Goal: Find specific page/section: Find specific page/section

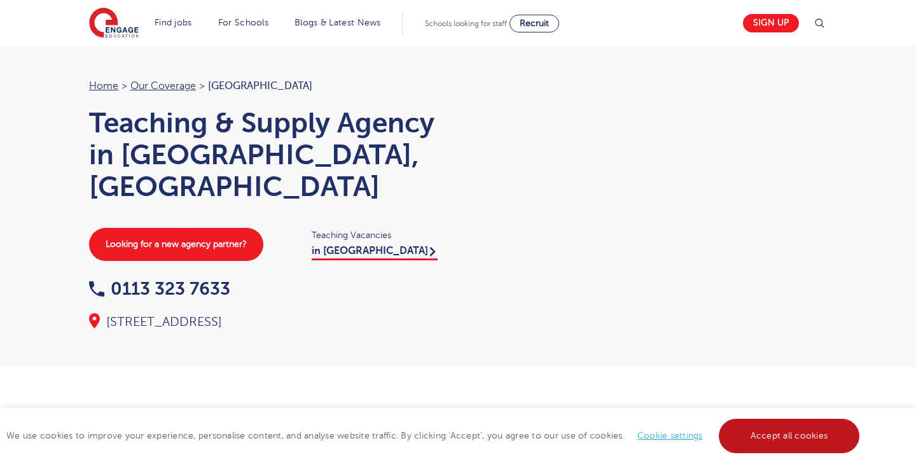
click at [774, 435] on link "Accept all cookies" at bounding box center [789, 436] width 141 height 34
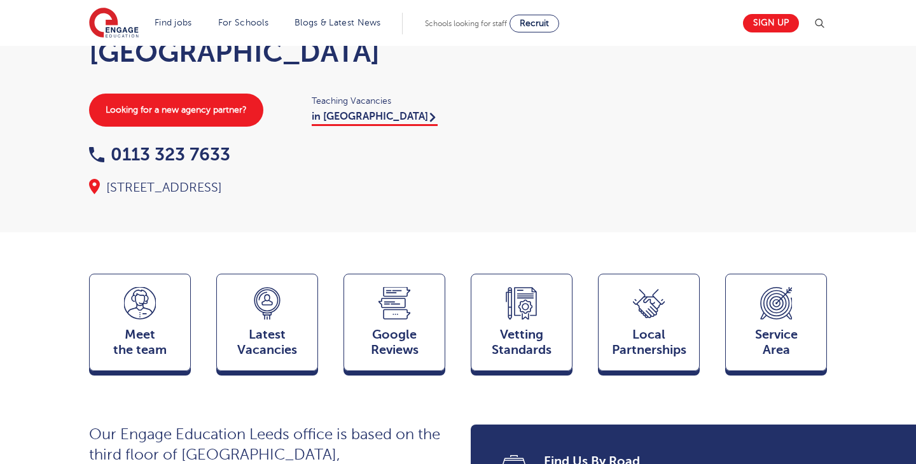
scroll to position [135, 0]
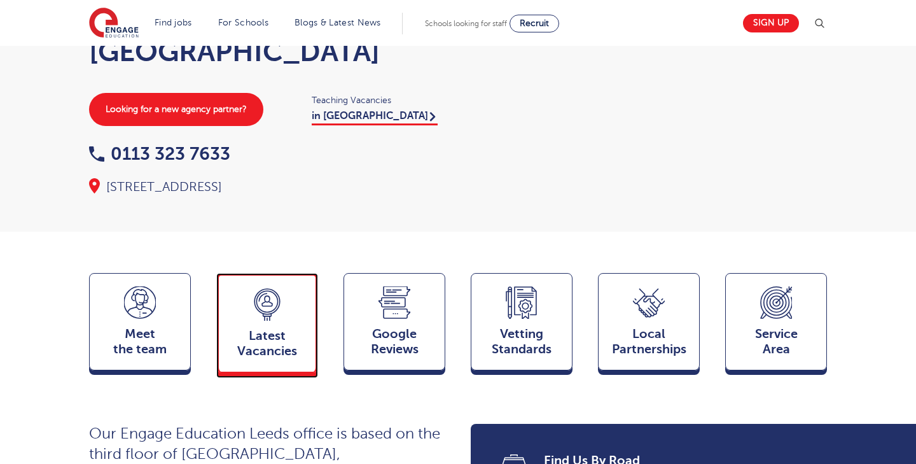
click at [301, 328] on span "Latest Vacancies" at bounding box center [267, 343] width 84 height 31
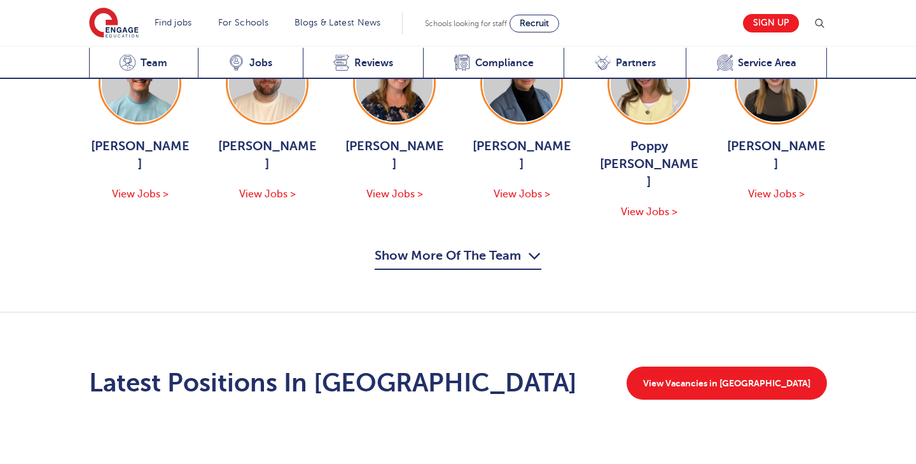
scroll to position [1771, 0]
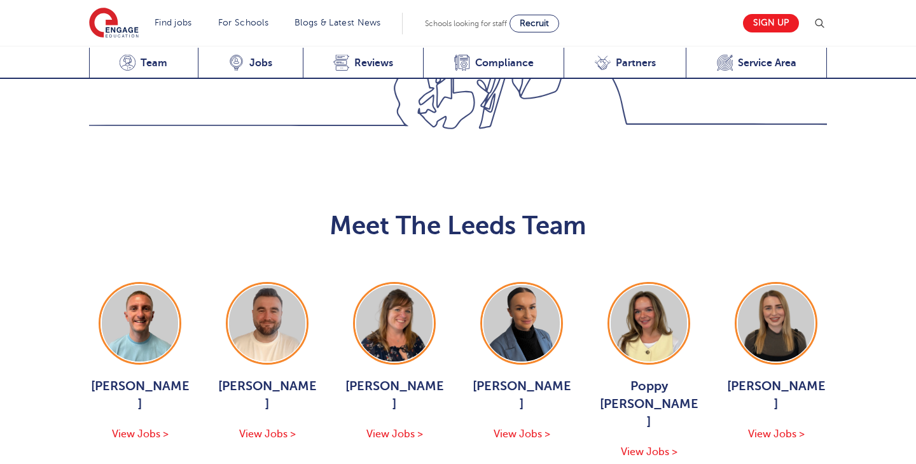
scroll to position [1355, 0]
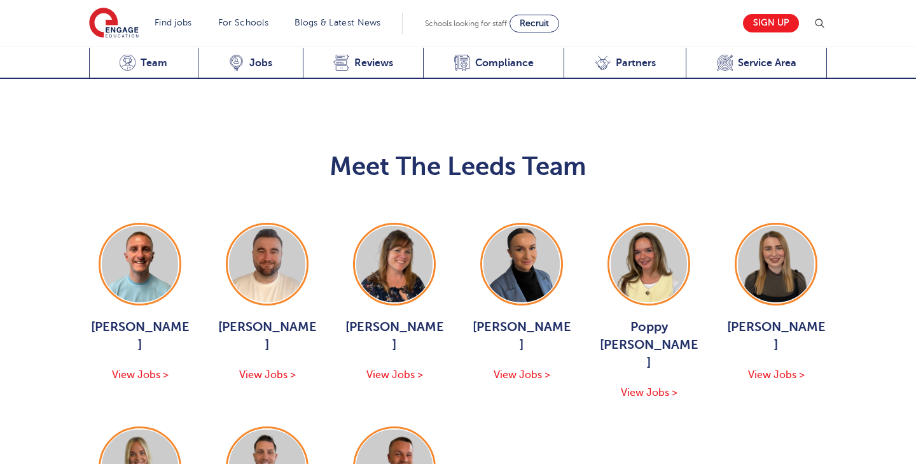
scroll to position [1404, 0]
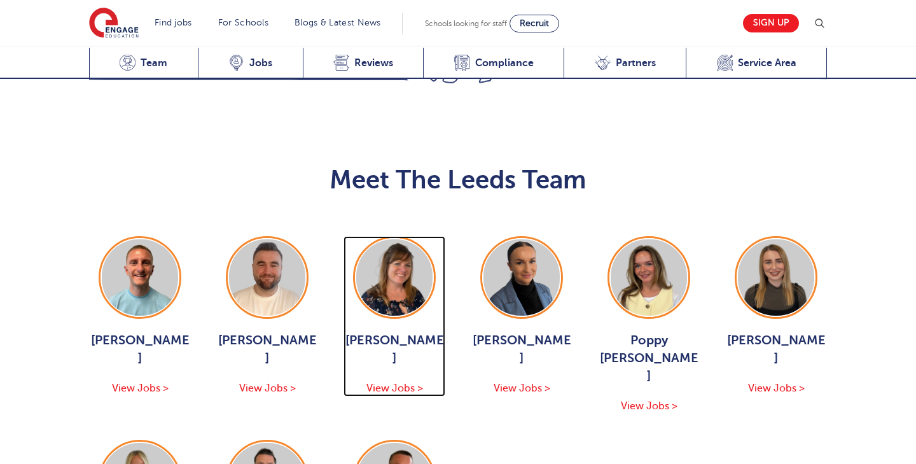
click at [404, 382] on span "View Jobs >" at bounding box center [395, 387] width 57 height 11
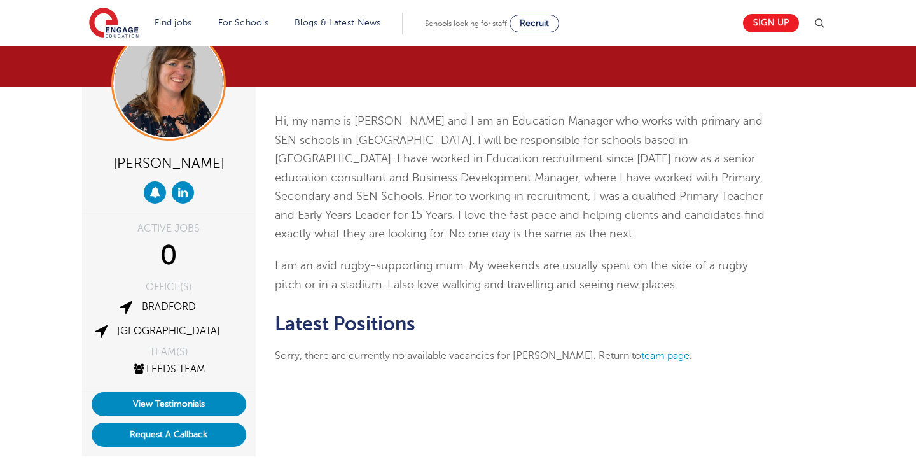
scroll to position [54, 0]
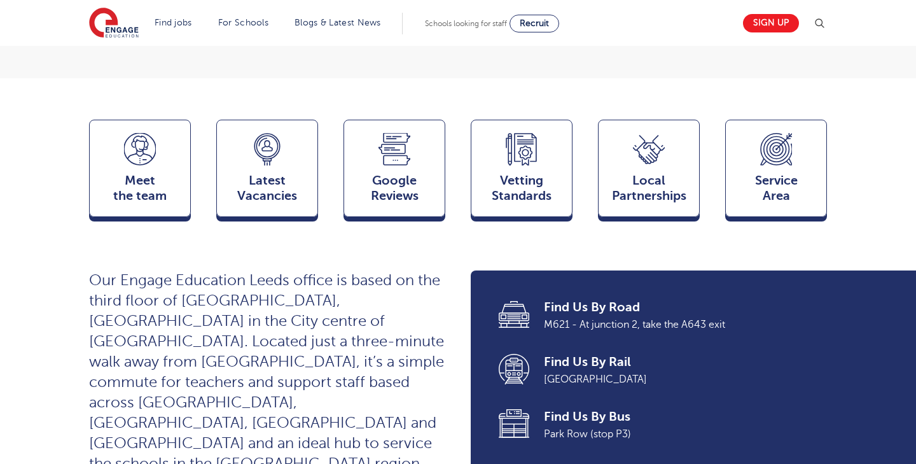
scroll to position [292, 0]
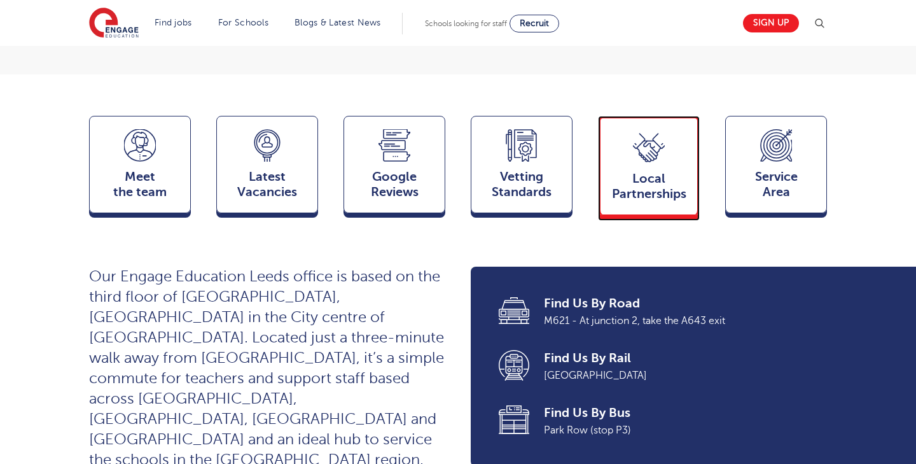
click at [600, 177] on div "Local Partnerships Partners" at bounding box center [649, 165] width 102 height 99
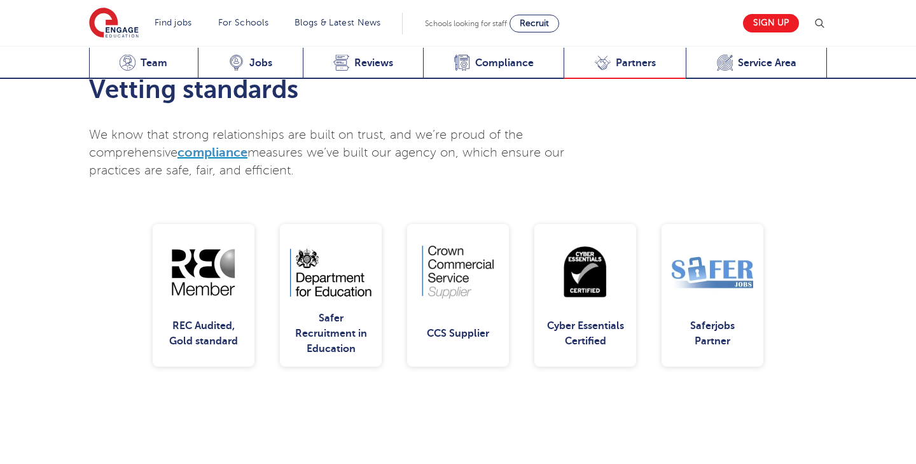
scroll to position [2730, 0]
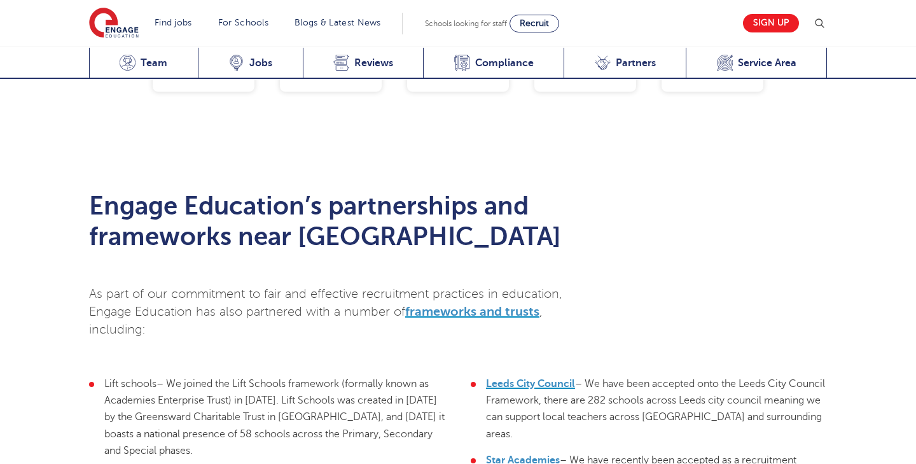
scroll to position [1777, 0]
